Goal: Task Accomplishment & Management: Manage account settings

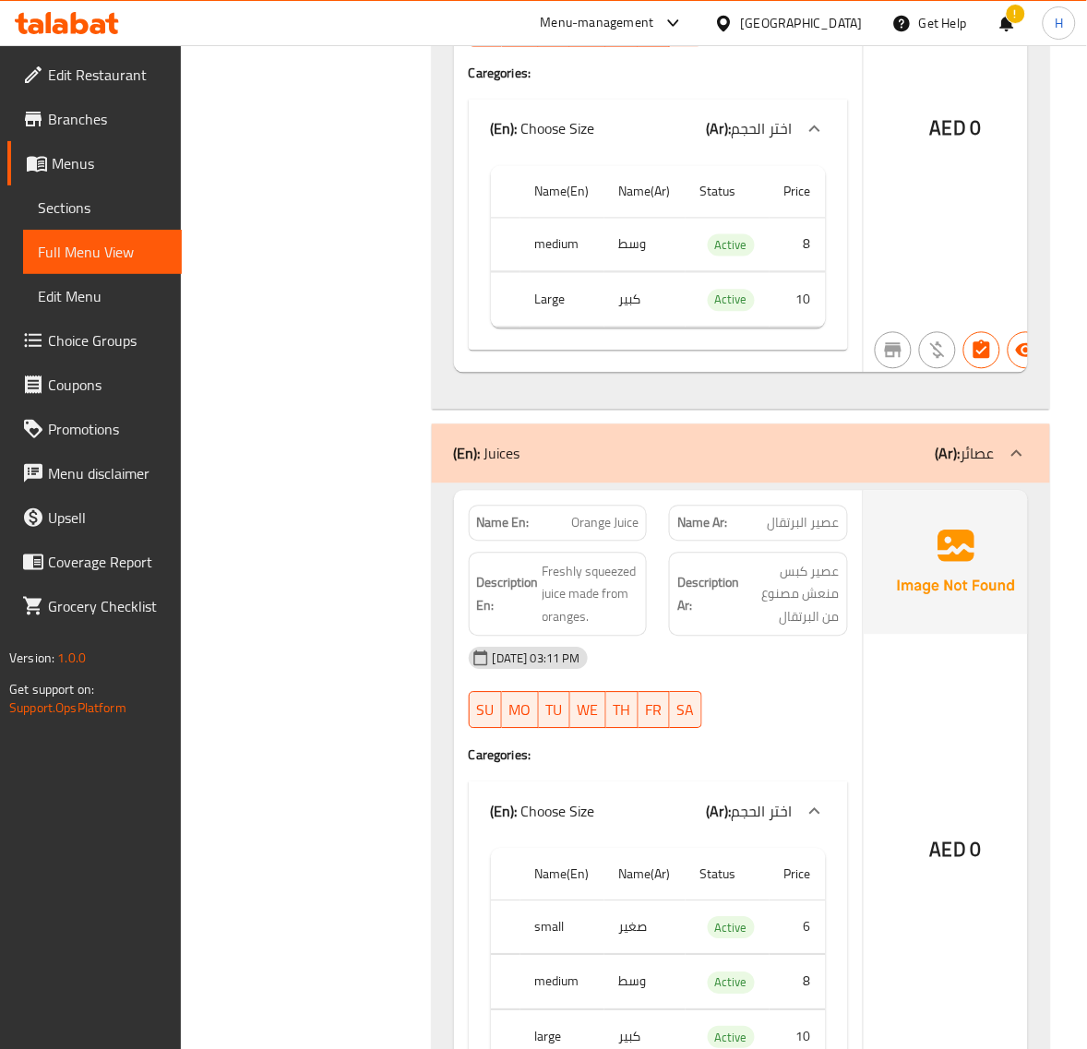
scroll to position [12264, 0]
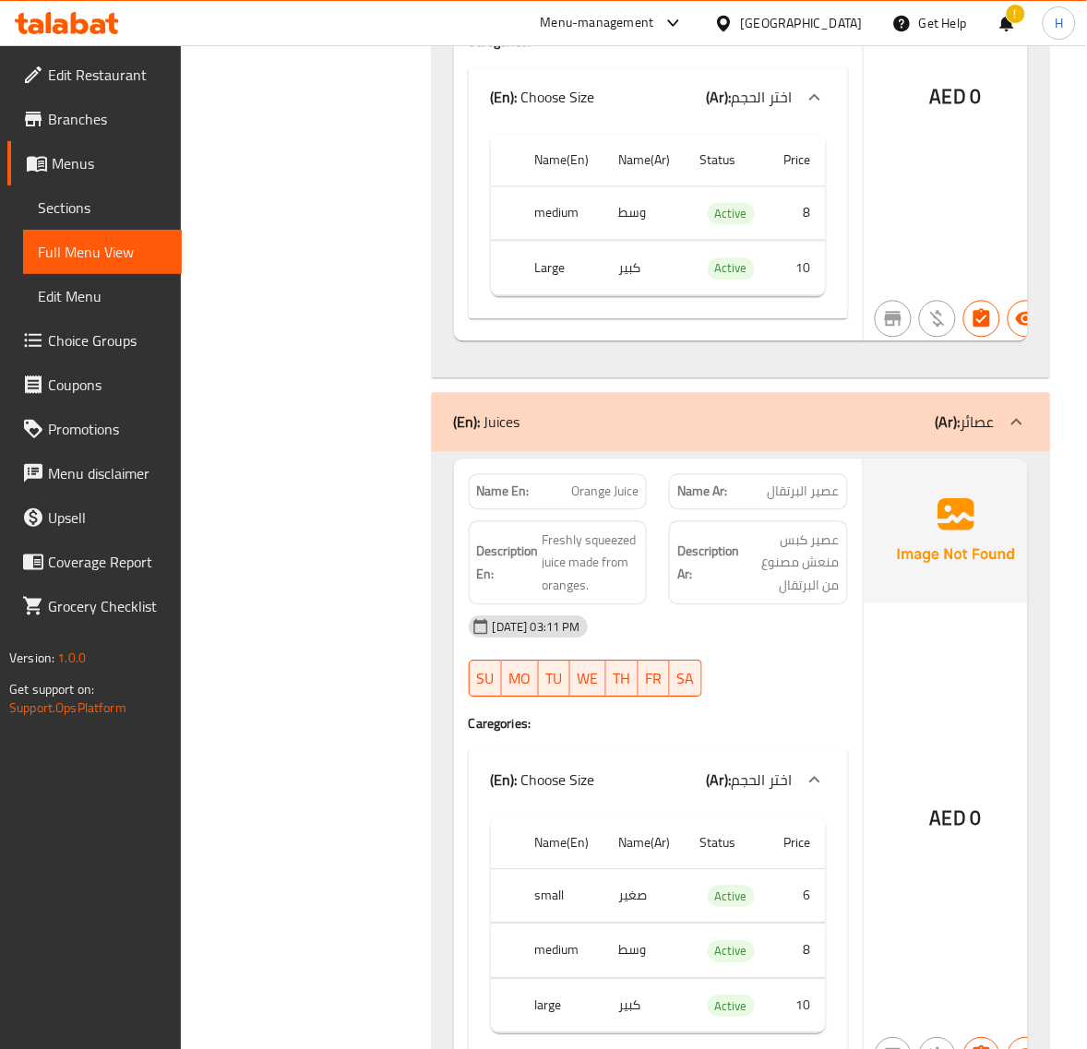
click at [600, 483] on span "Orange Juice" at bounding box center [604, 492] width 67 height 19
copy span "Orange Juice"
click at [609, 483] on span "Orange Juice" at bounding box center [604, 492] width 67 height 19
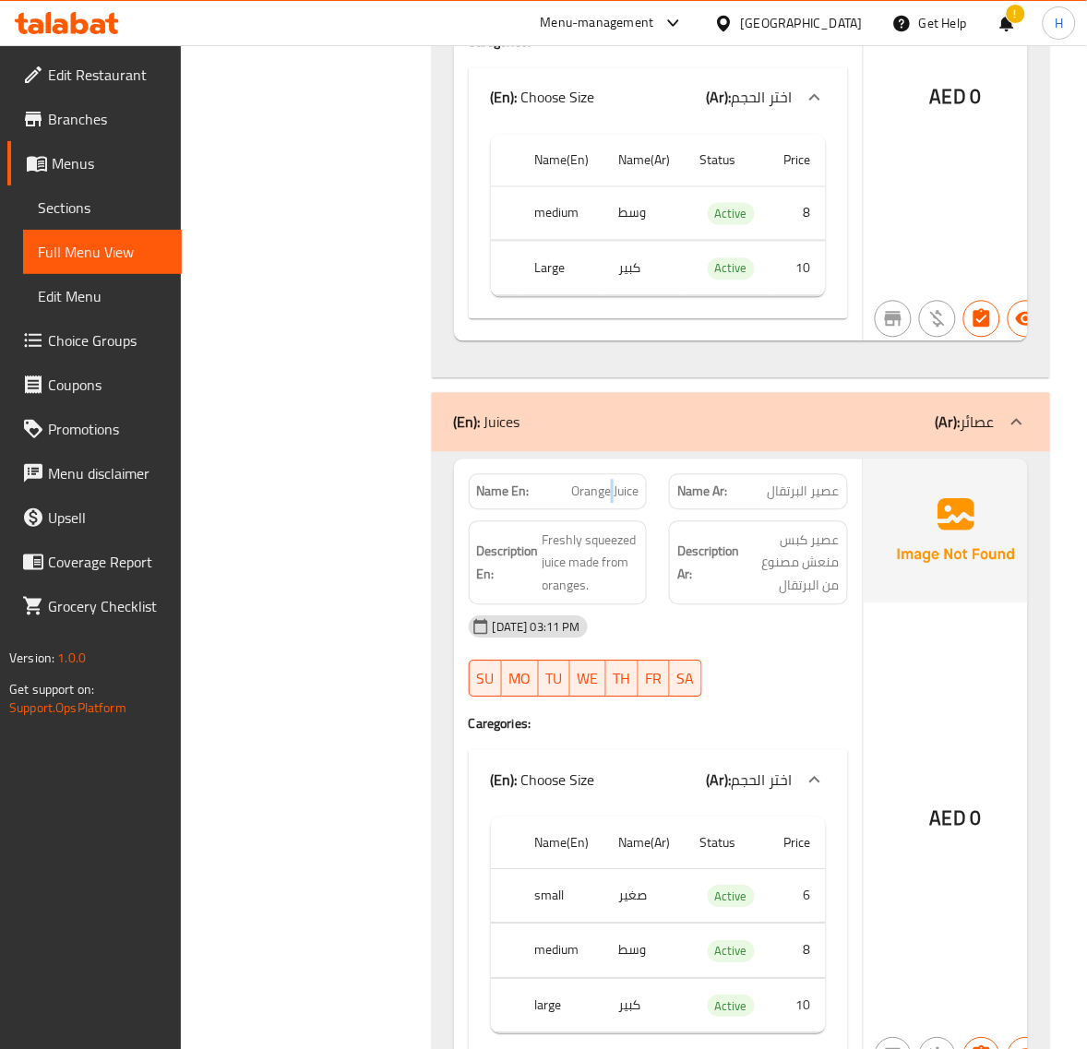
click at [609, 483] on span "Orange Juice" at bounding box center [604, 492] width 67 height 19
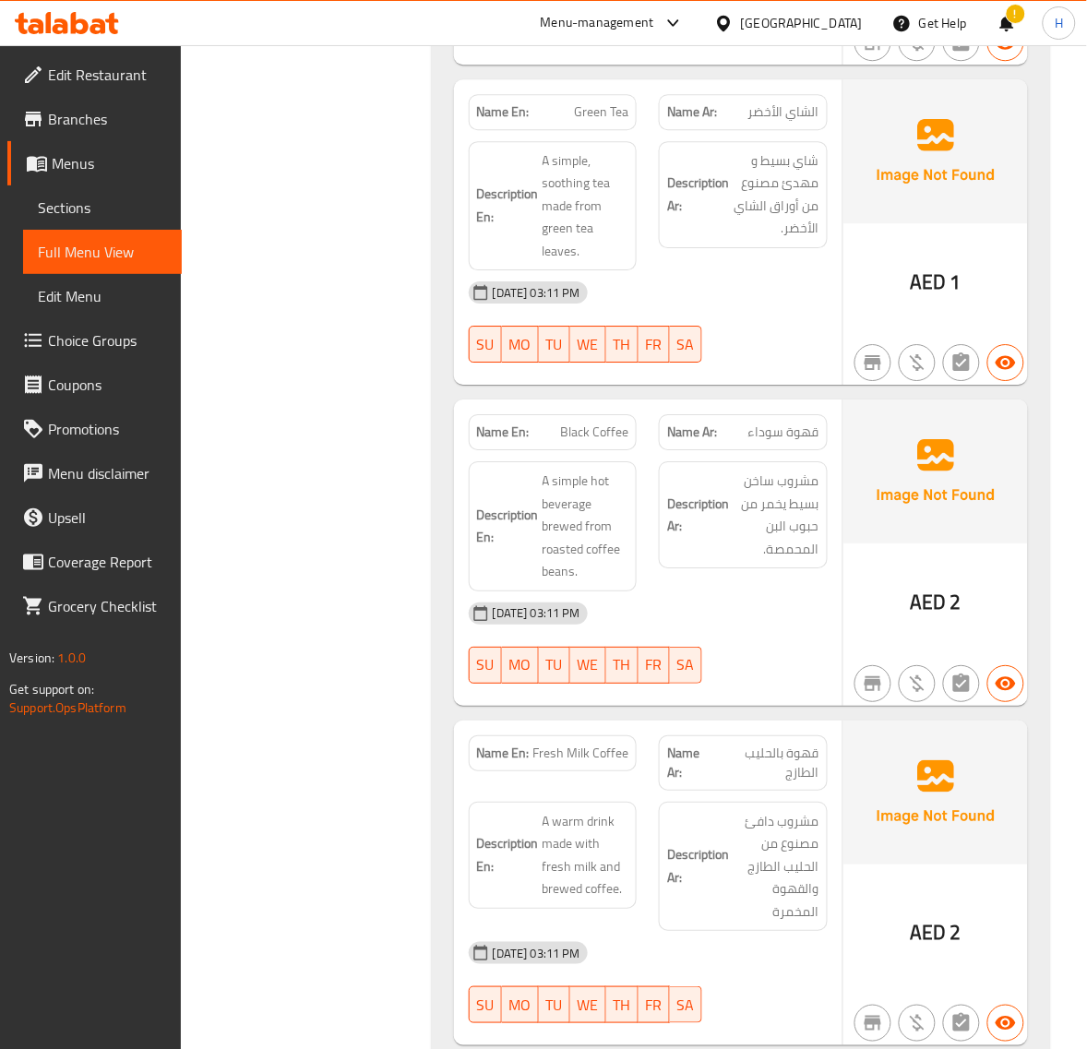
scroll to position [17045, 0]
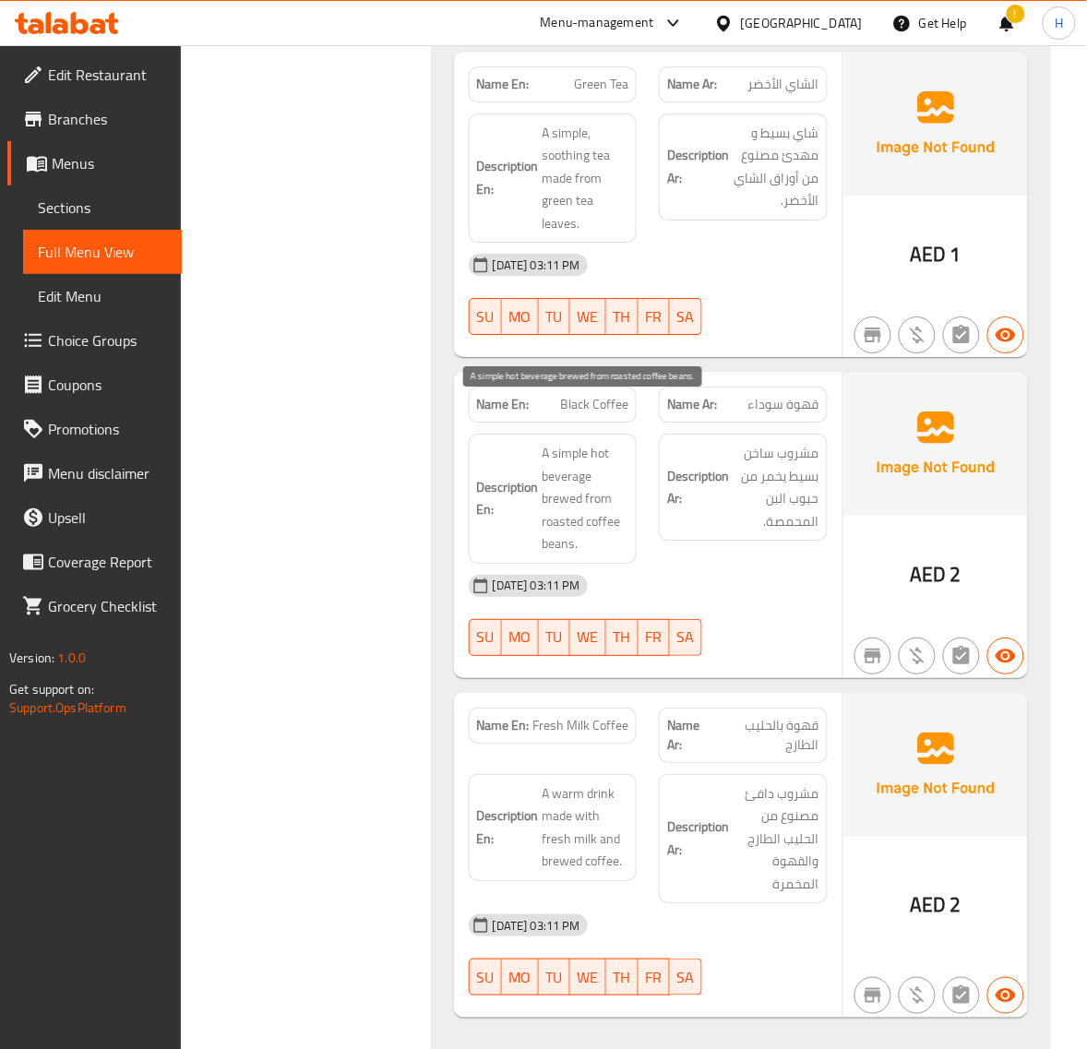
click at [551, 482] on span "A simple hot beverage brewed from roasted coffee beans." at bounding box center [586, 499] width 87 height 114
copy span "roasted"
click at [594, 395] on span "Black Coffee" at bounding box center [594, 404] width 68 height 19
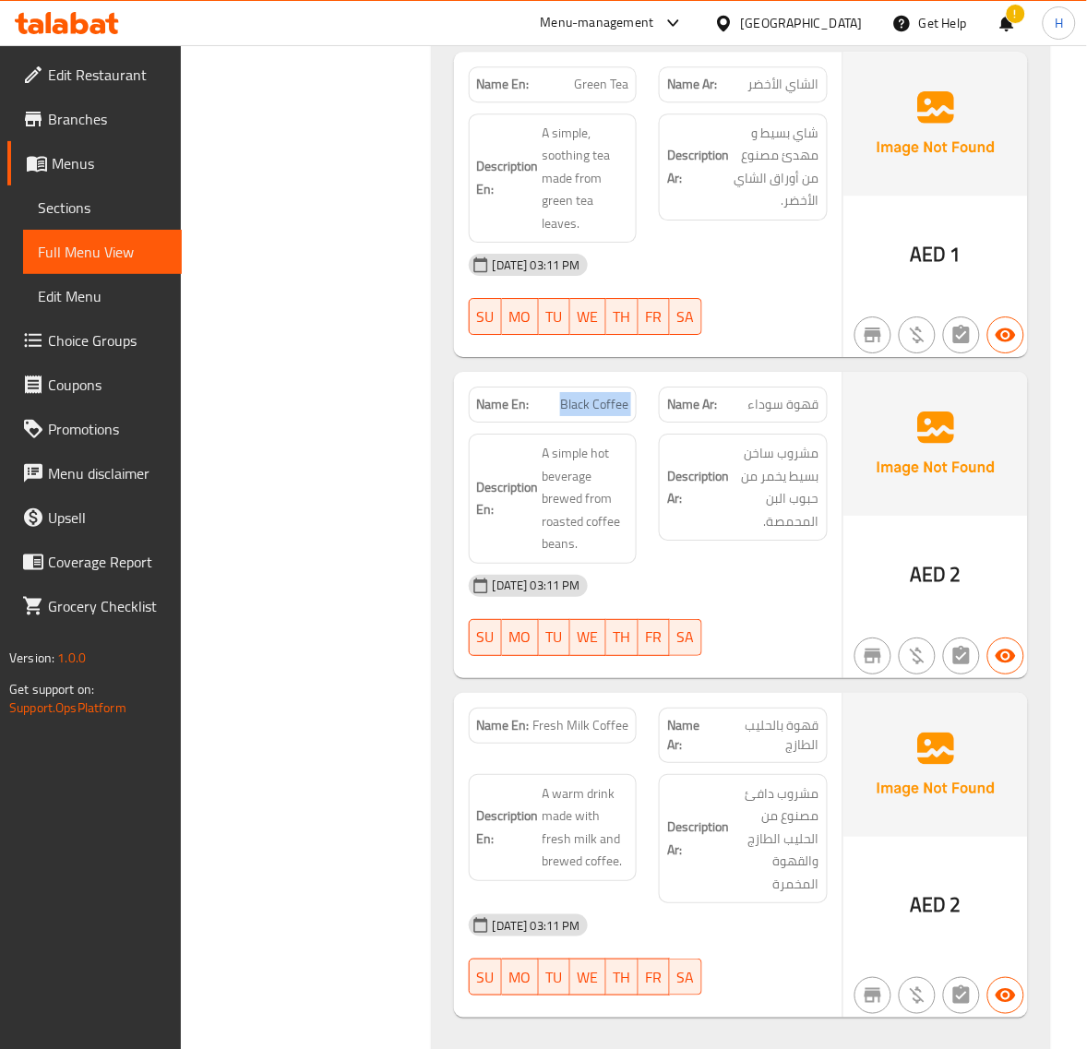
click at [594, 395] on span "Black Coffee" at bounding box center [594, 404] width 68 height 19
copy span "Black Coffee"
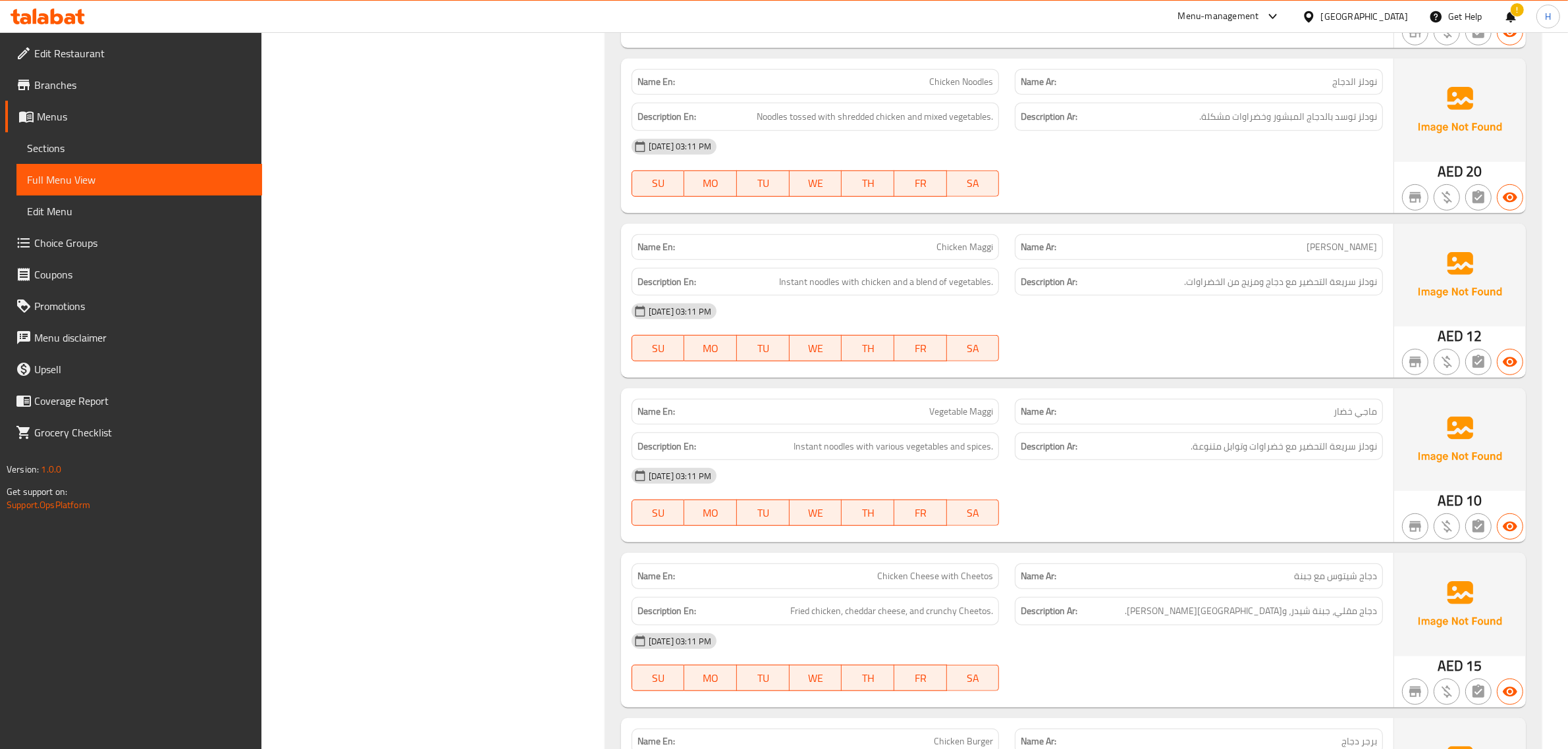
scroll to position [0, 0]
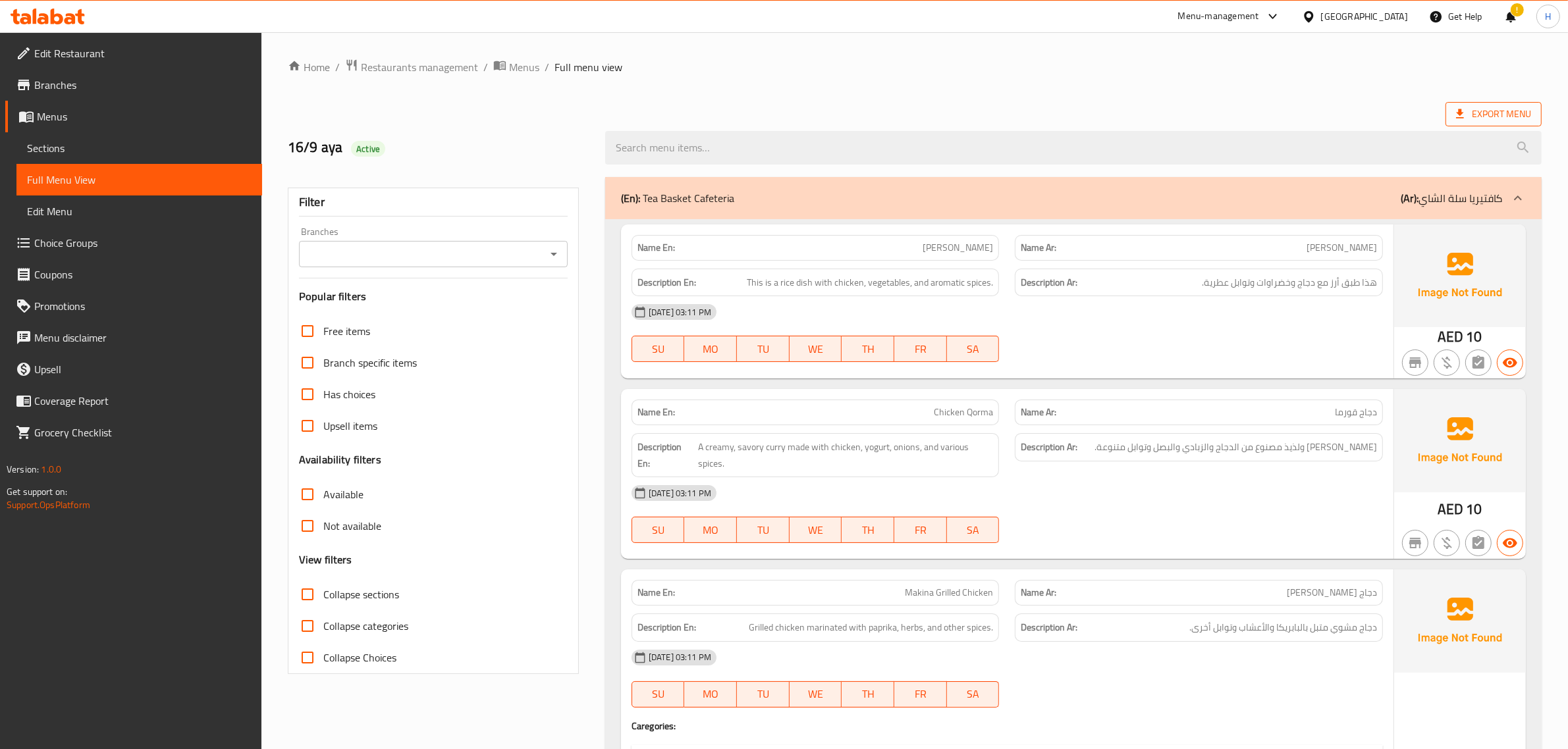
click at [775, 113] on span "Export Menu" at bounding box center [1493, 114] width 75 height 16
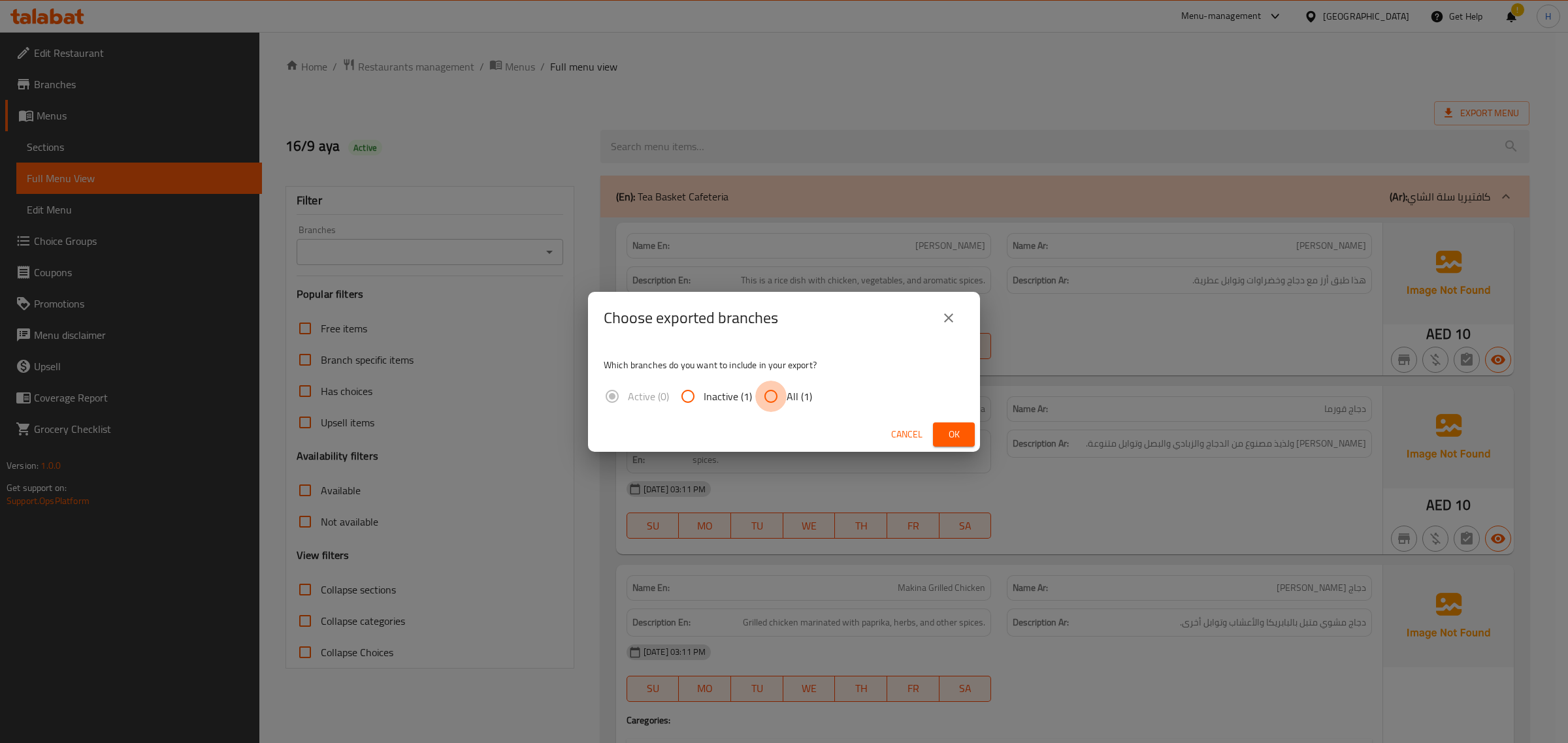
click at [769, 384] on input "All (1)" at bounding box center [771, 396] width 31 height 31
radio input "true"
click at [769, 432] on span "Ok" at bounding box center [954, 434] width 21 height 16
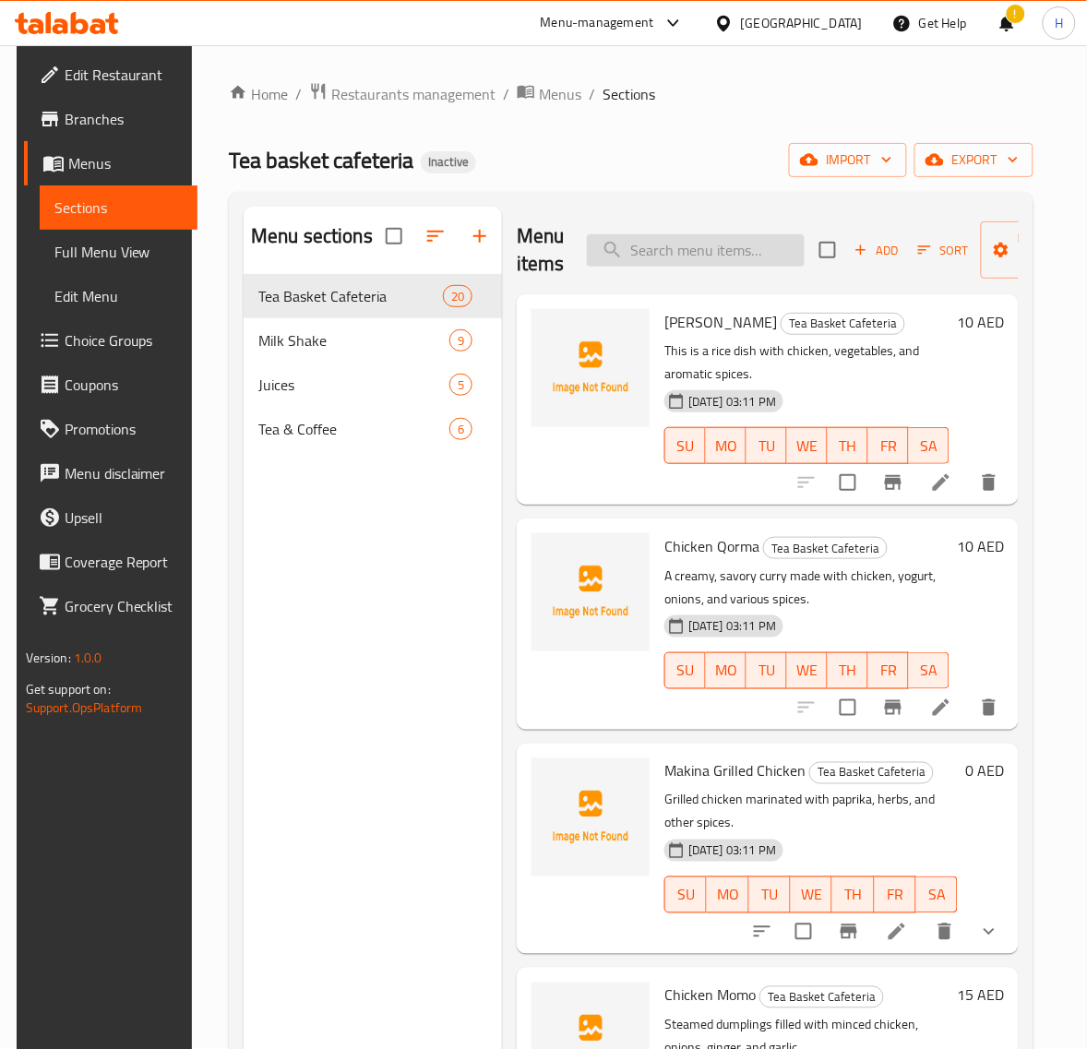
click at [648, 251] on input "search" at bounding box center [696, 250] width 218 height 32
paste input "Orange Juice"
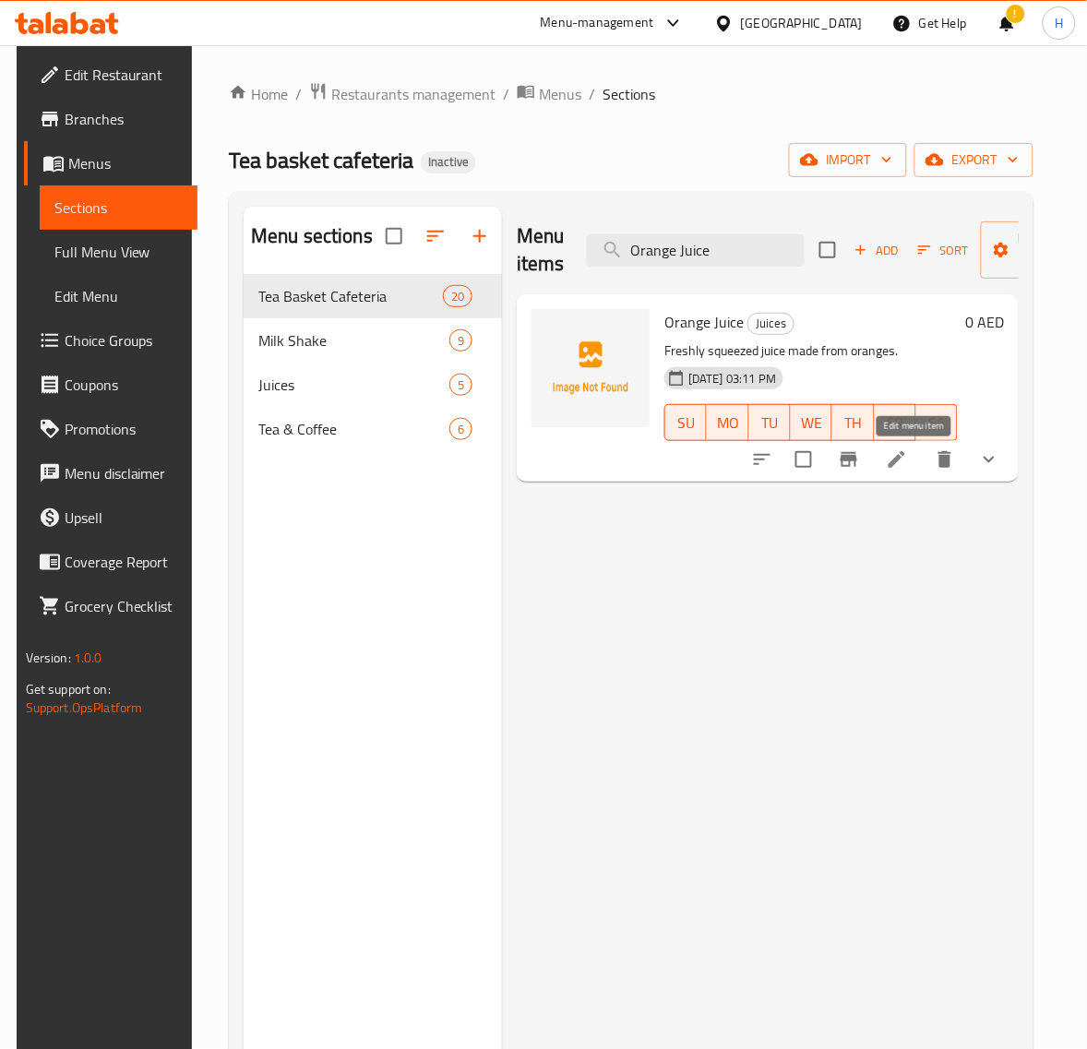
type input "Orange Juice"
click at [908, 466] on icon at bounding box center [897, 460] width 22 height 22
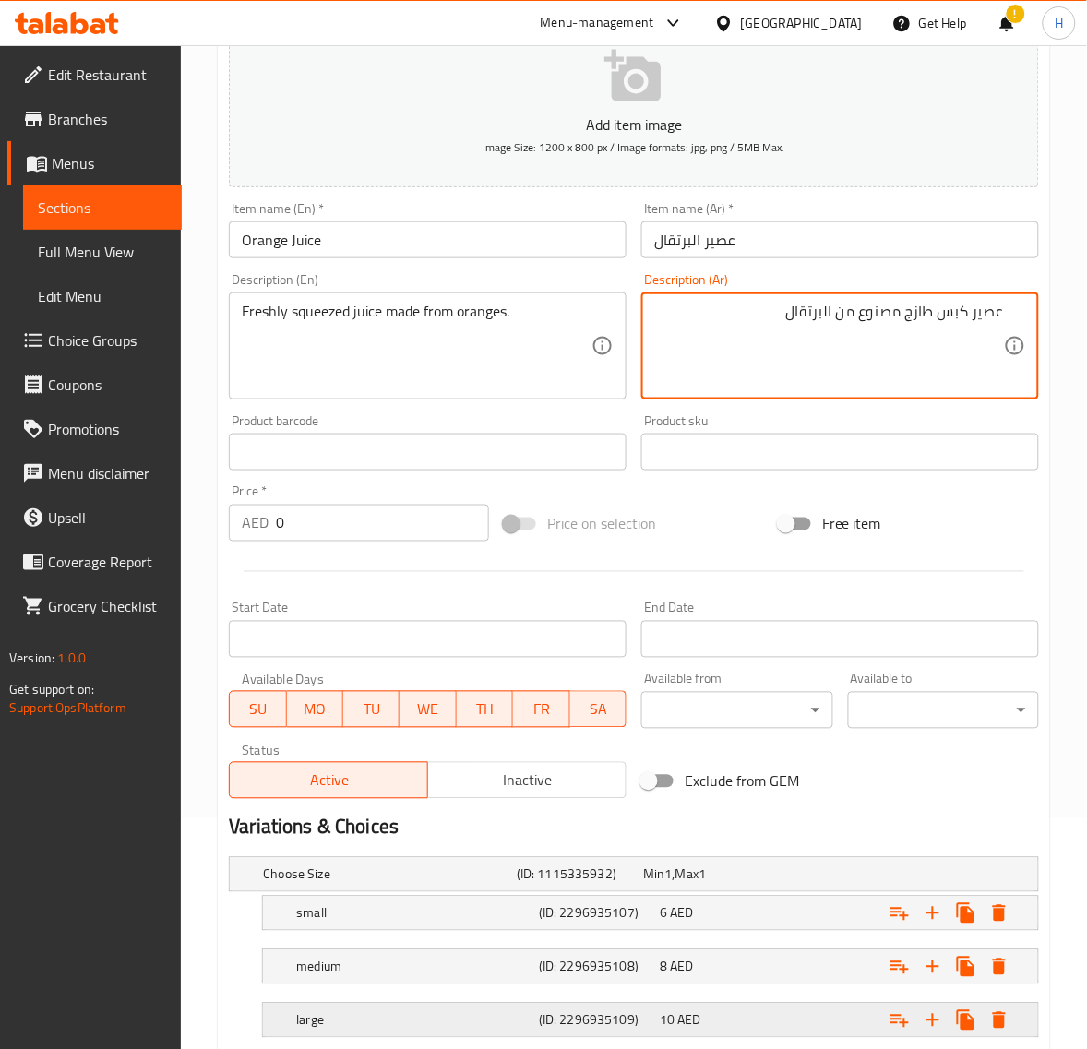
scroll to position [351, 0]
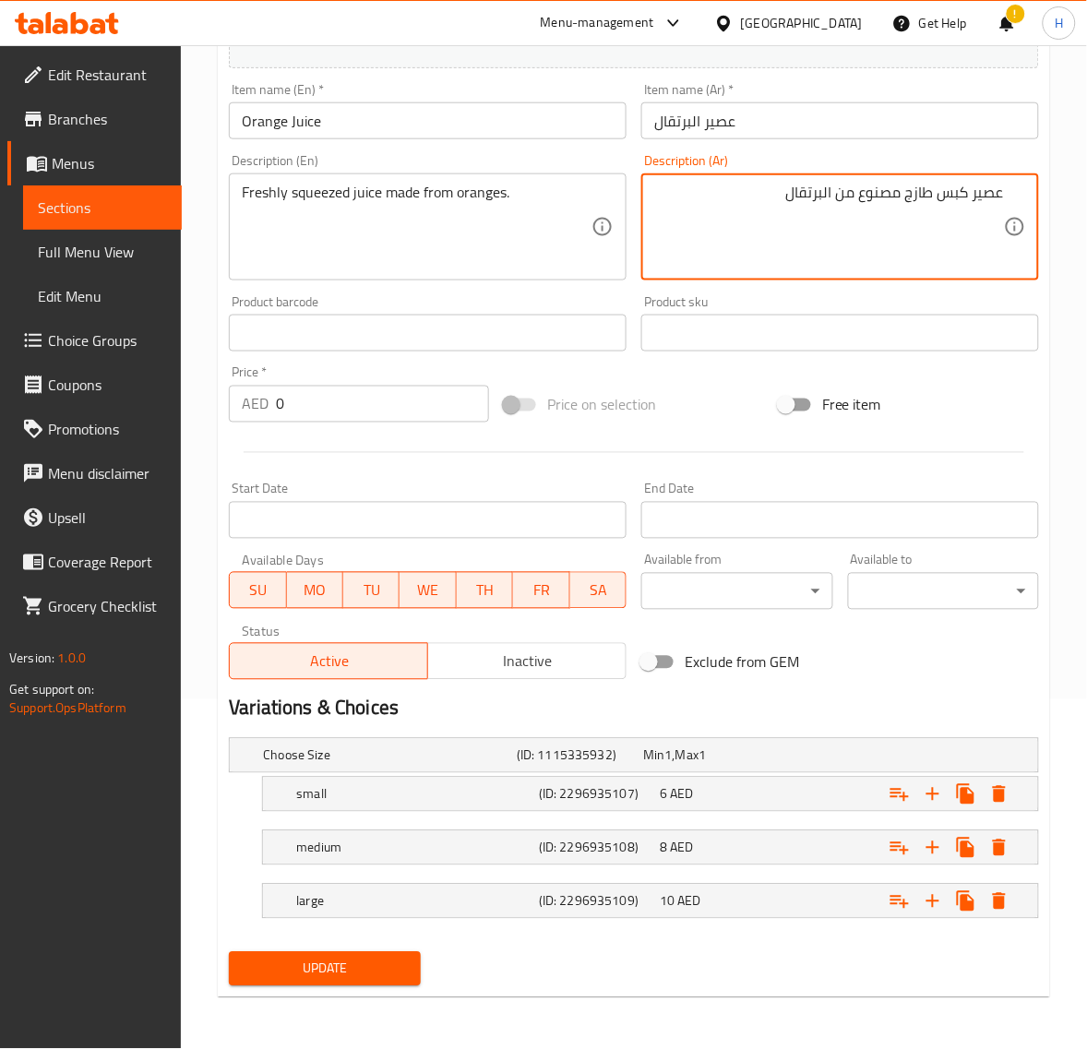
type textarea "عصير كبس طازج مصنوع من البرتقال"
click at [390, 958] on span "Update" at bounding box center [325, 969] width 162 height 23
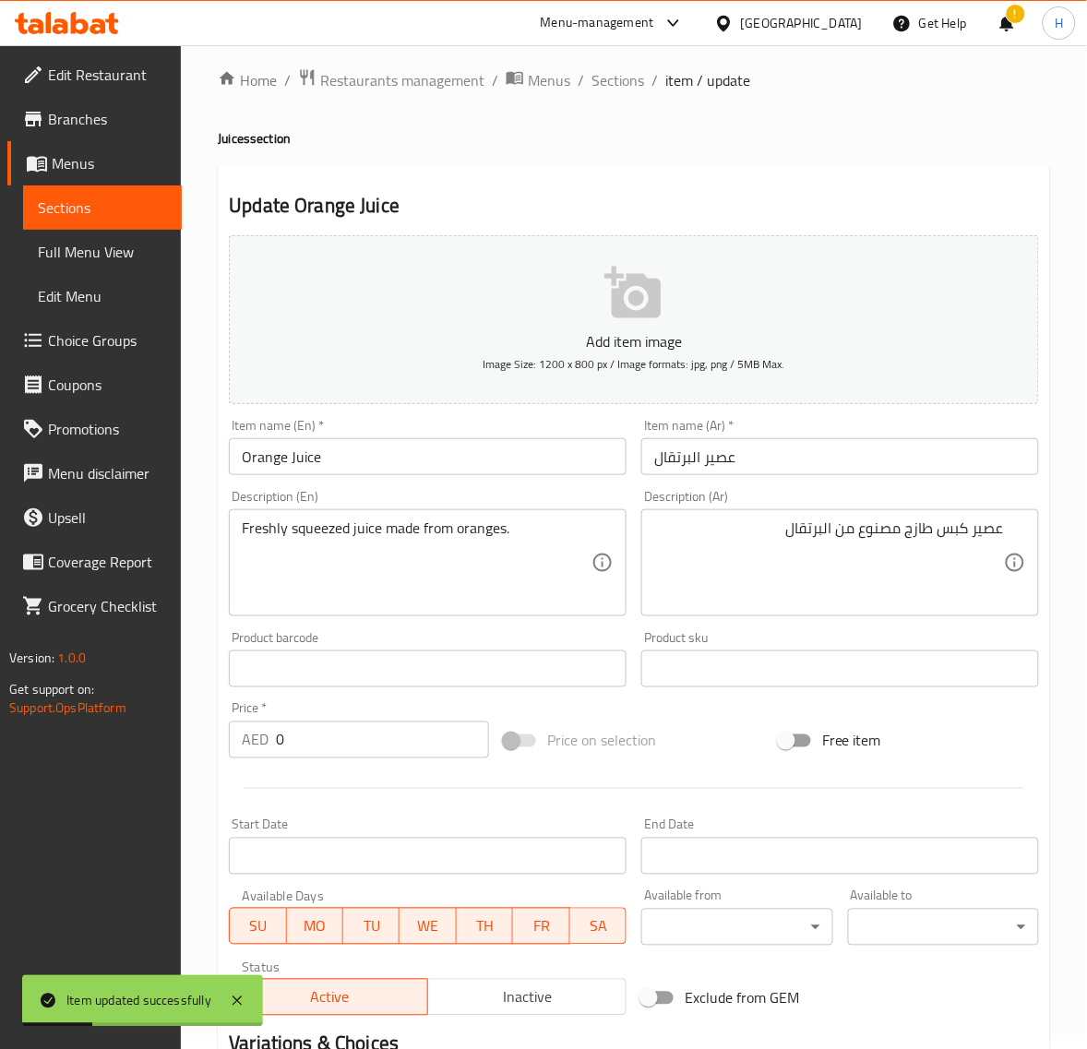
scroll to position [0, 0]
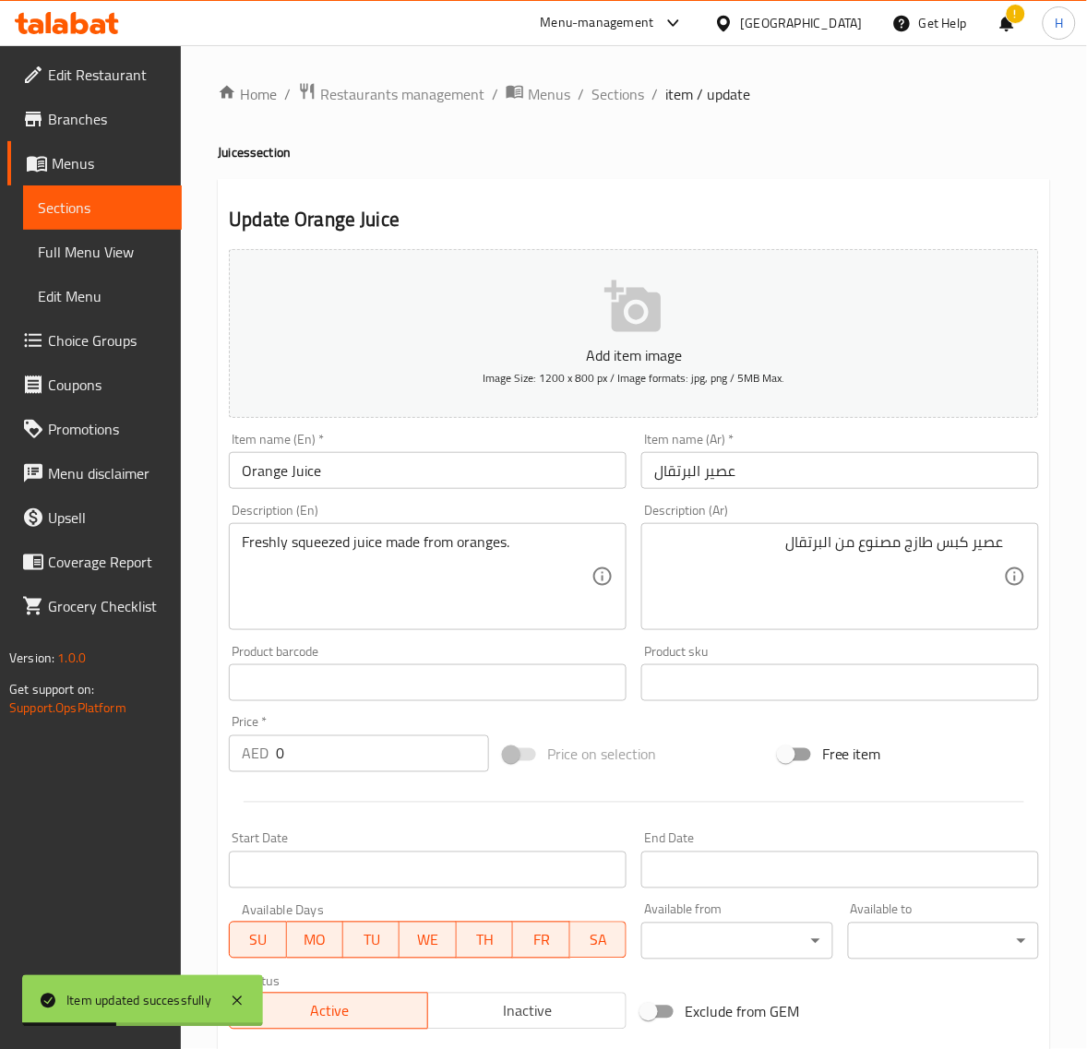
drag, startPoint x: 601, startPoint y: 98, endPoint x: 630, endPoint y: 7, distance: 95.2
click at [601, 98] on span "Sections" at bounding box center [618, 94] width 53 height 22
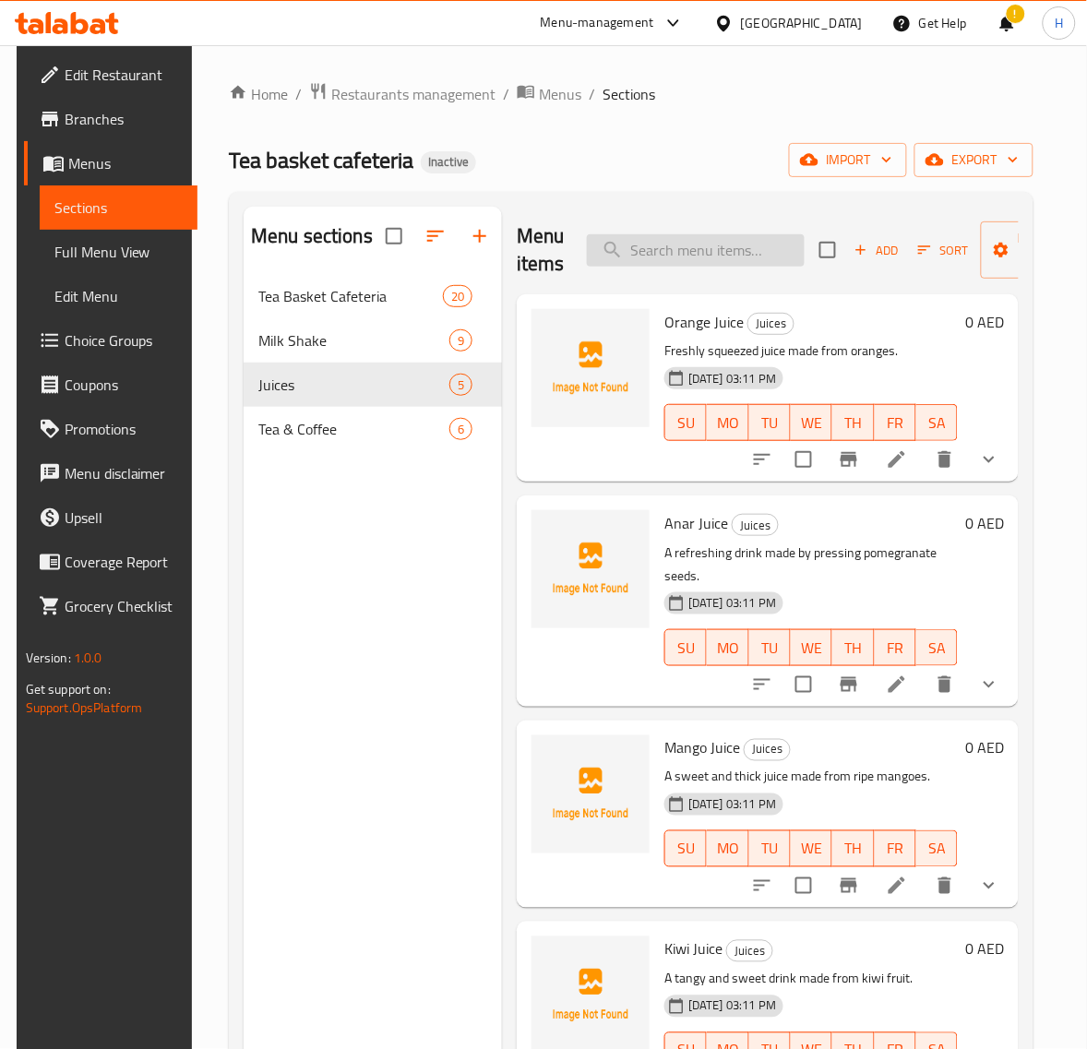
click at [666, 246] on input "search" at bounding box center [696, 250] width 218 height 32
paste input "Black Coffee"
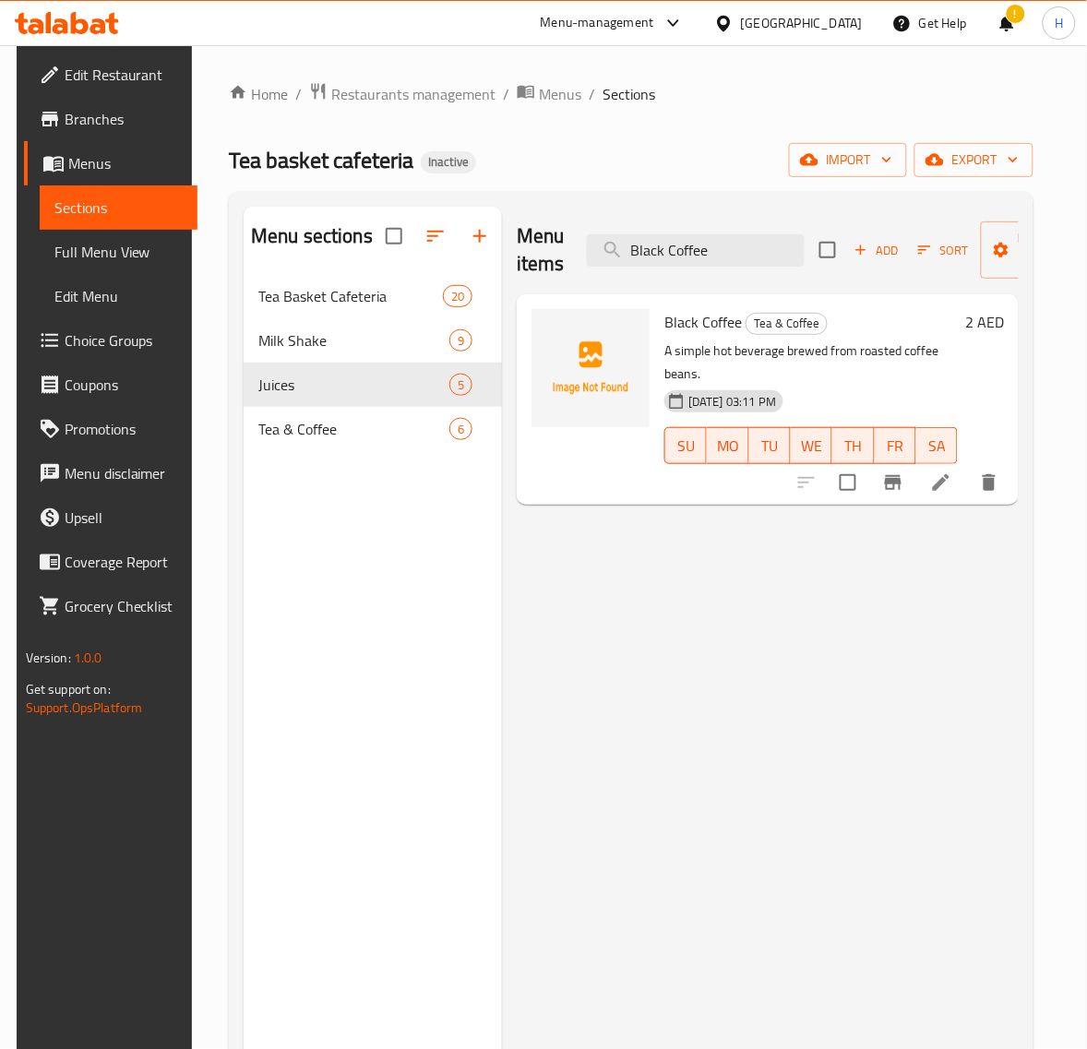
type input "Black Coffee"
click at [953, 472] on icon at bounding box center [941, 483] width 22 height 22
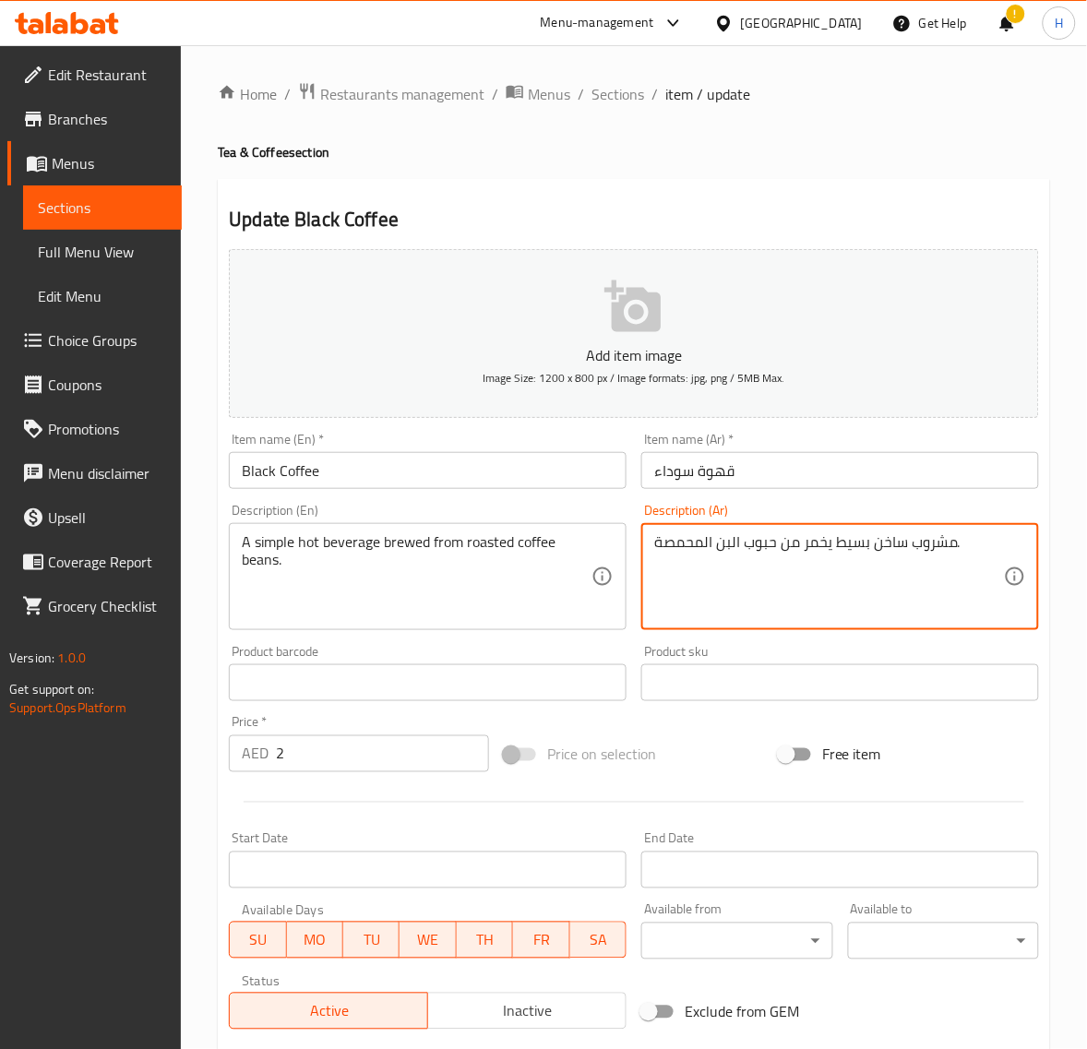
click at [692, 542] on textarea "مشروب ساخن بسيط يخمر من حبوب البن المحمصة." at bounding box center [829, 578] width 350 height 88
paste textarea "محمر"
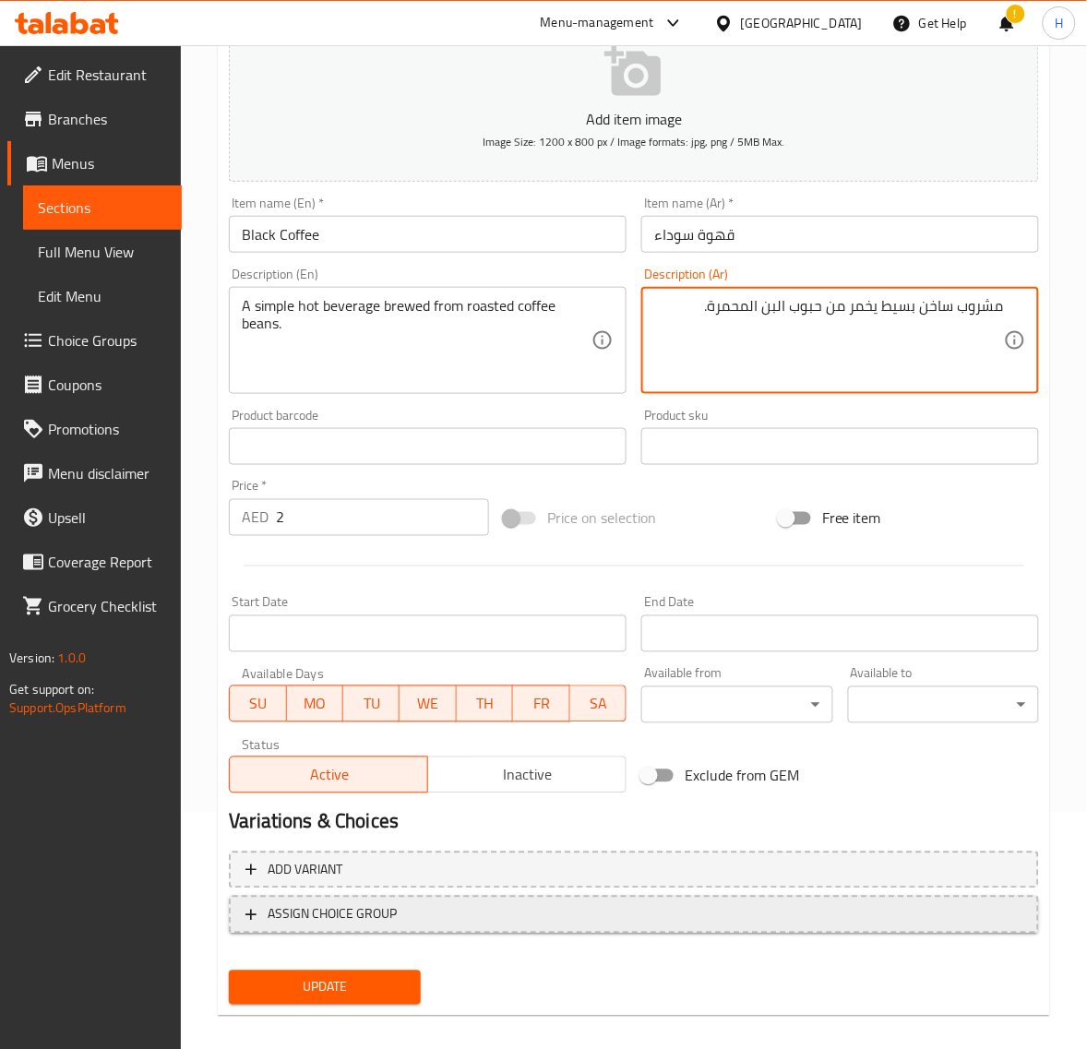
scroll to position [251, 0]
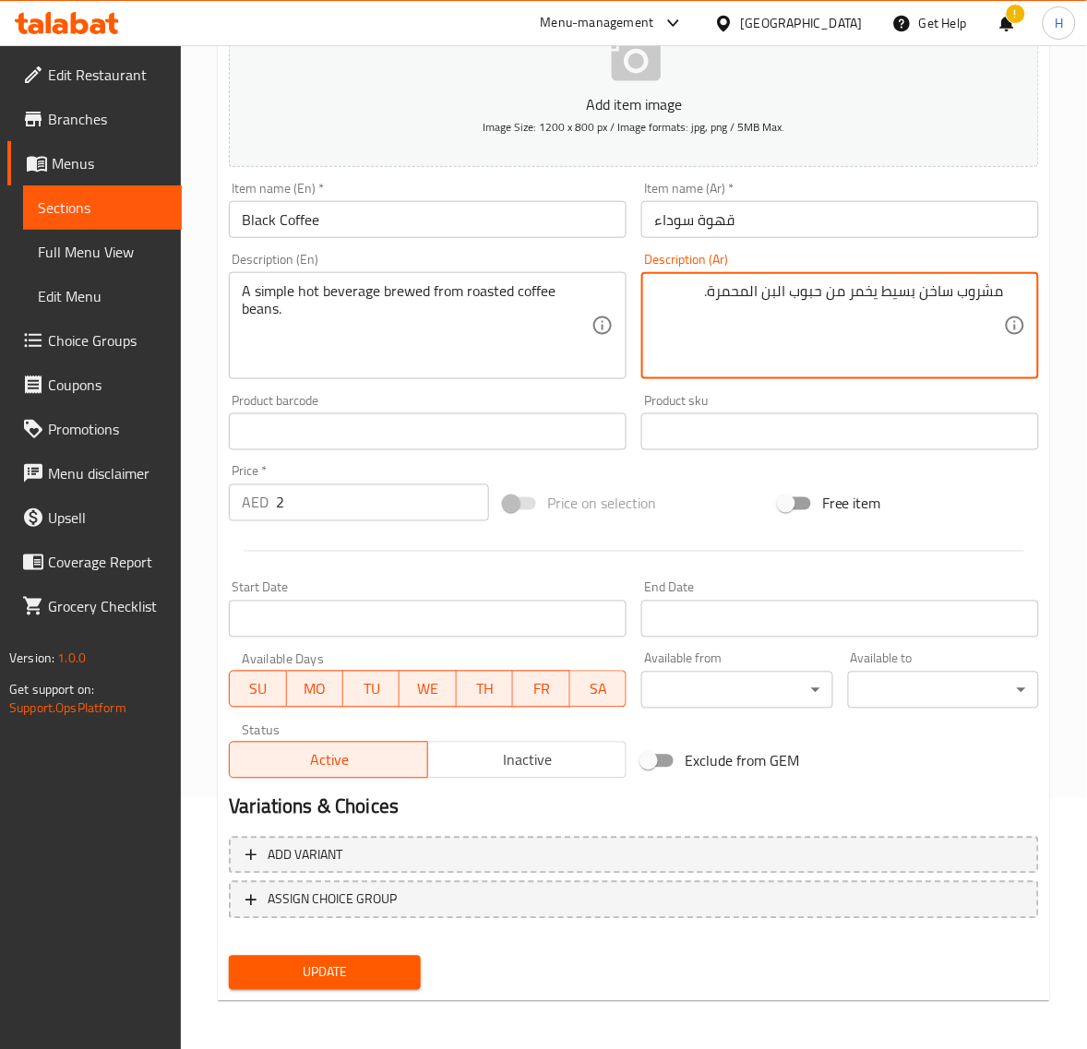
type textarea "مشروب ساخن بسيط يخمر من حبوب البن المحمرة."
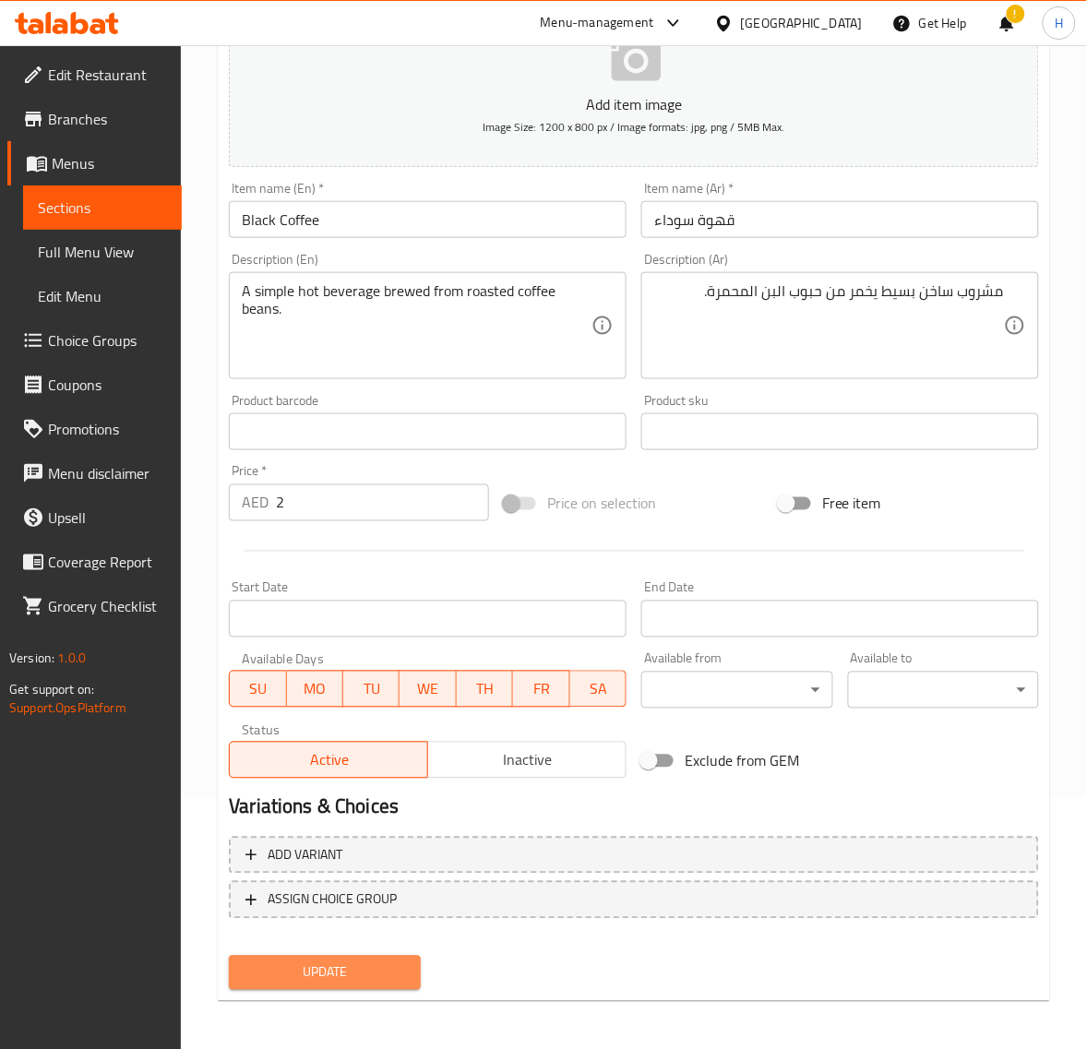
click at [314, 956] on button "Update" at bounding box center [324, 973] width 191 height 34
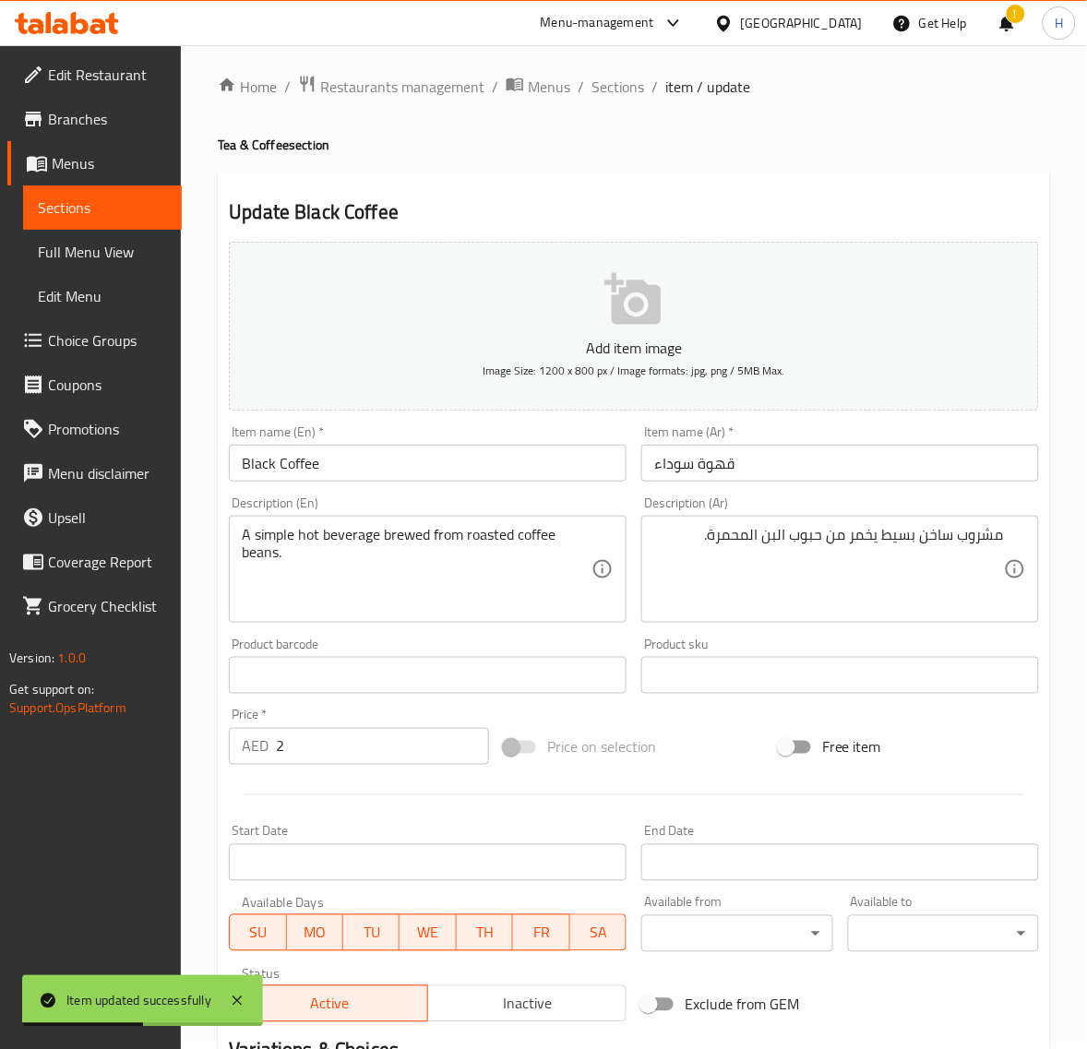
scroll to position [0, 0]
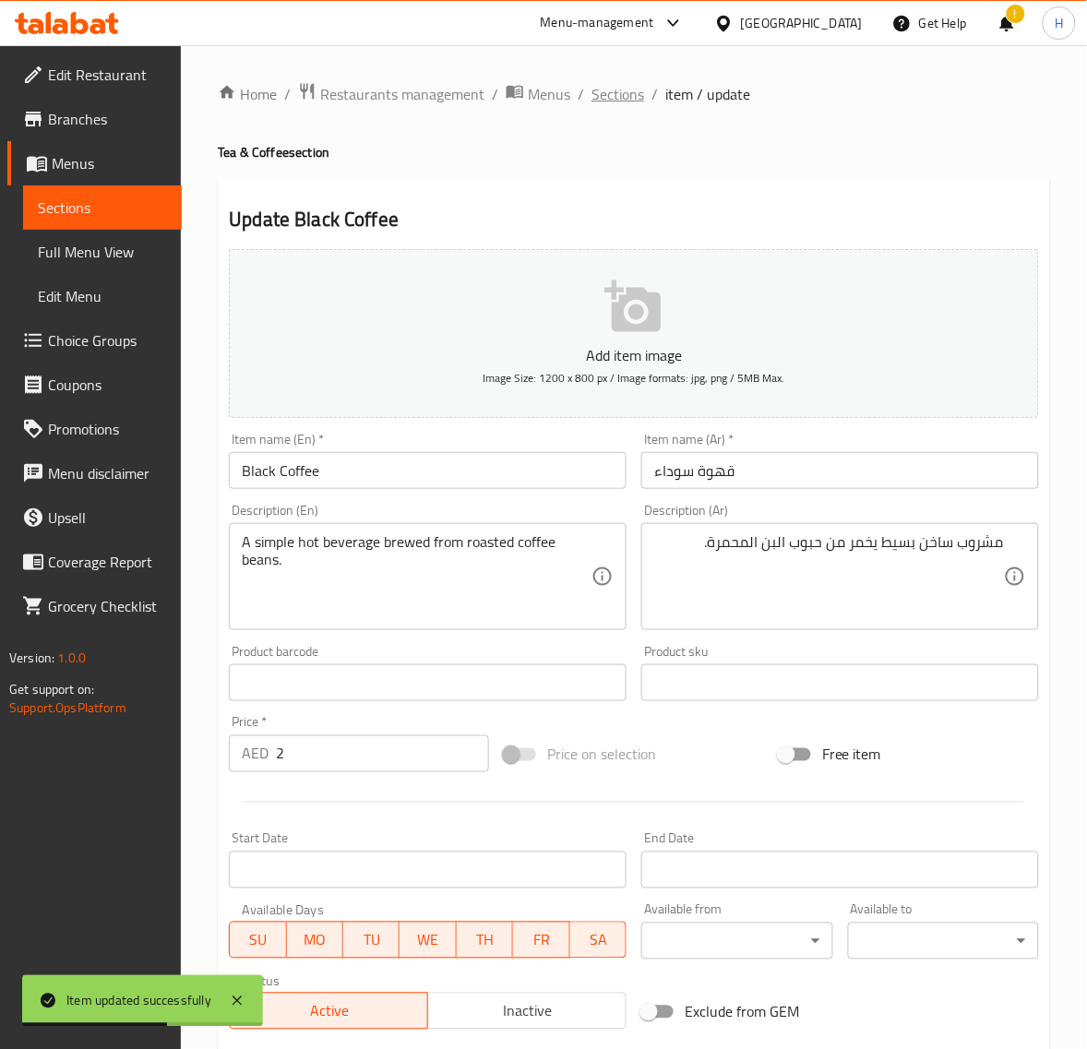
click at [635, 99] on span "Sections" at bounding box center [618, 94] width 53 height 22
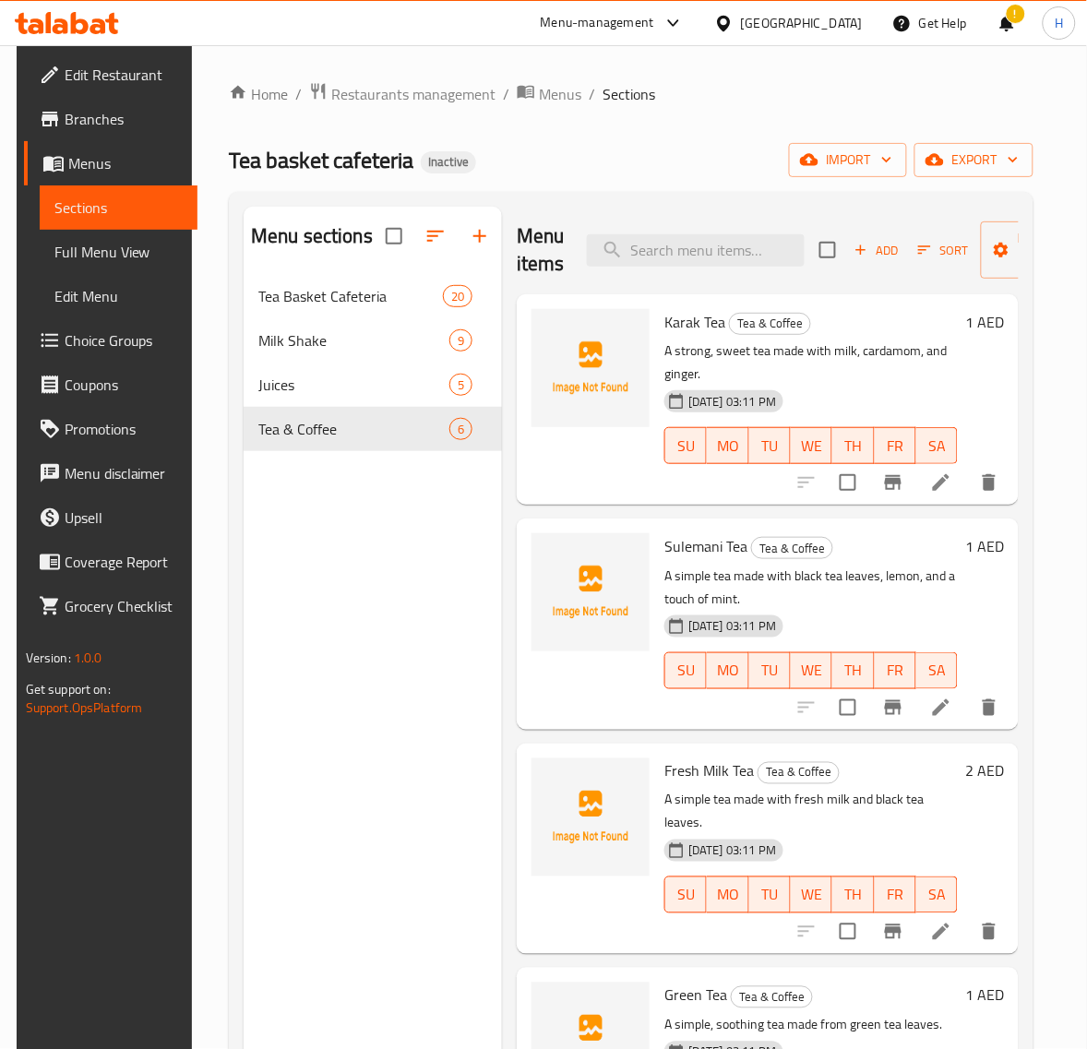
click at [145, 255] on span "Full Menu View" at bounding box center [118, 252] width 129 height 22
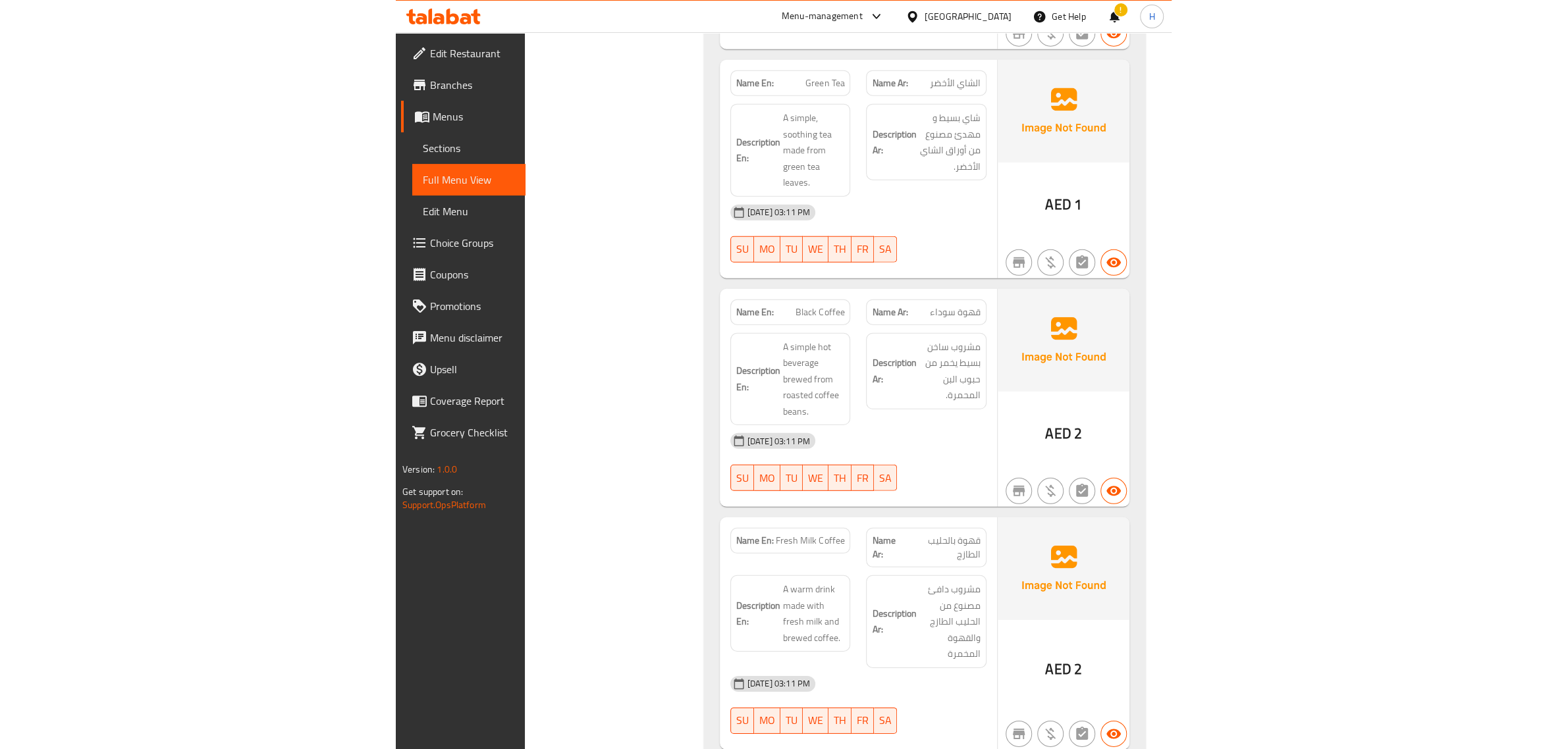
scroll to position [7352, 0]
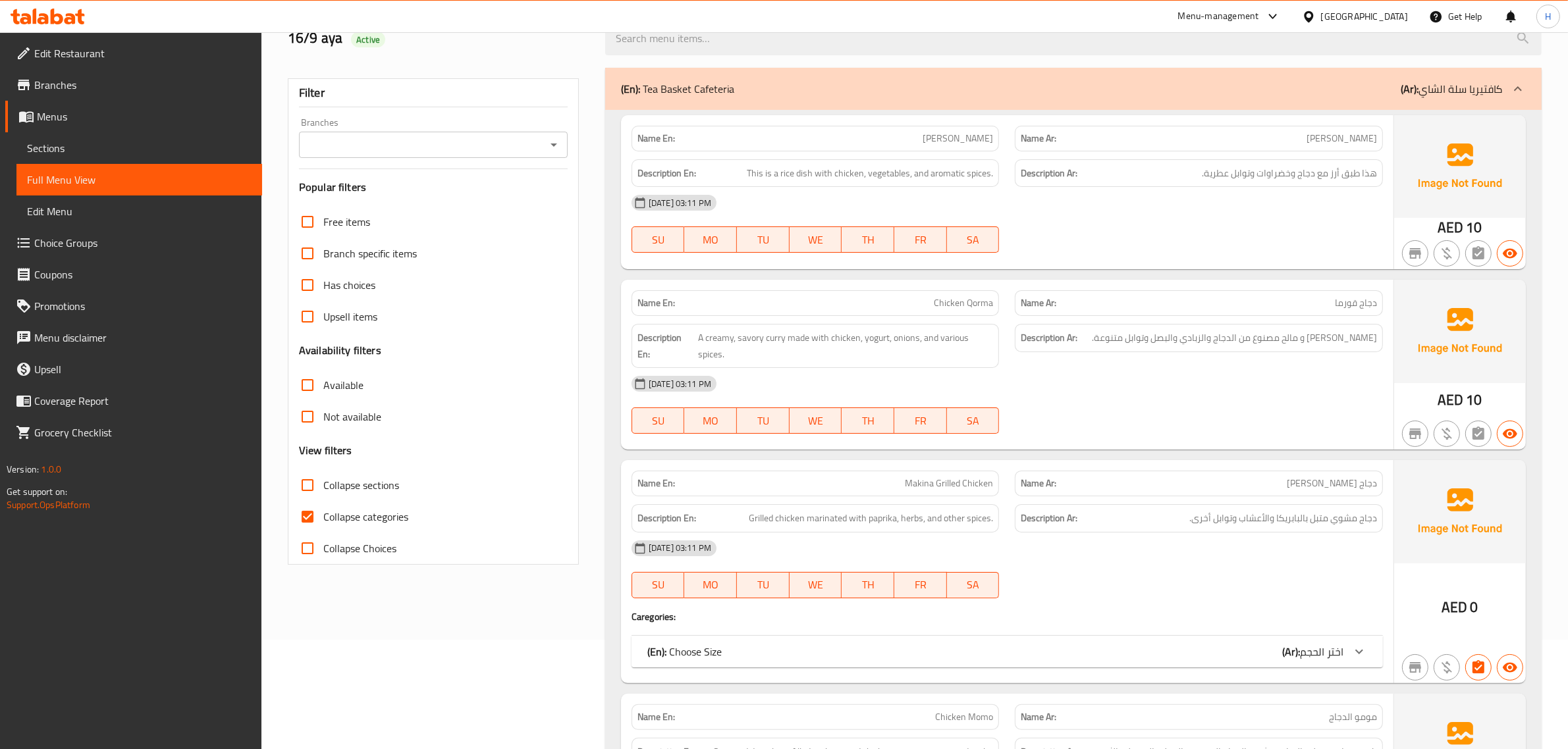
click at [347, 525] on span "Collapse categories" at bounding box center [365, 517] width 85 height 16
click at [323, 526] on input "Collapse categories" at bounding box center [307, 516] width 31 height 31
checkbox input "false"
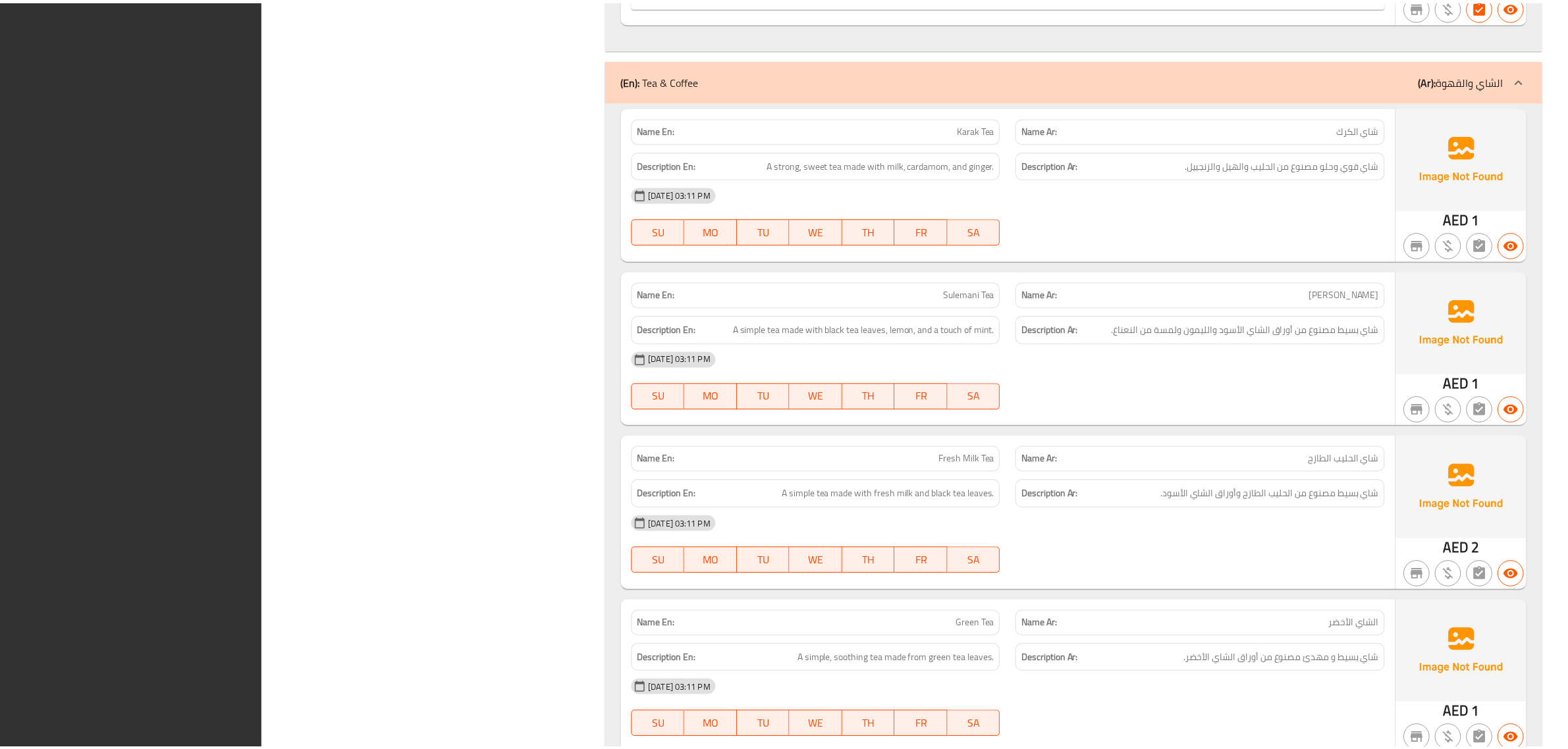
scroll to position [9619, 0]
